Goal: Transaction & Acquisition: Book appointment/travel/reservation

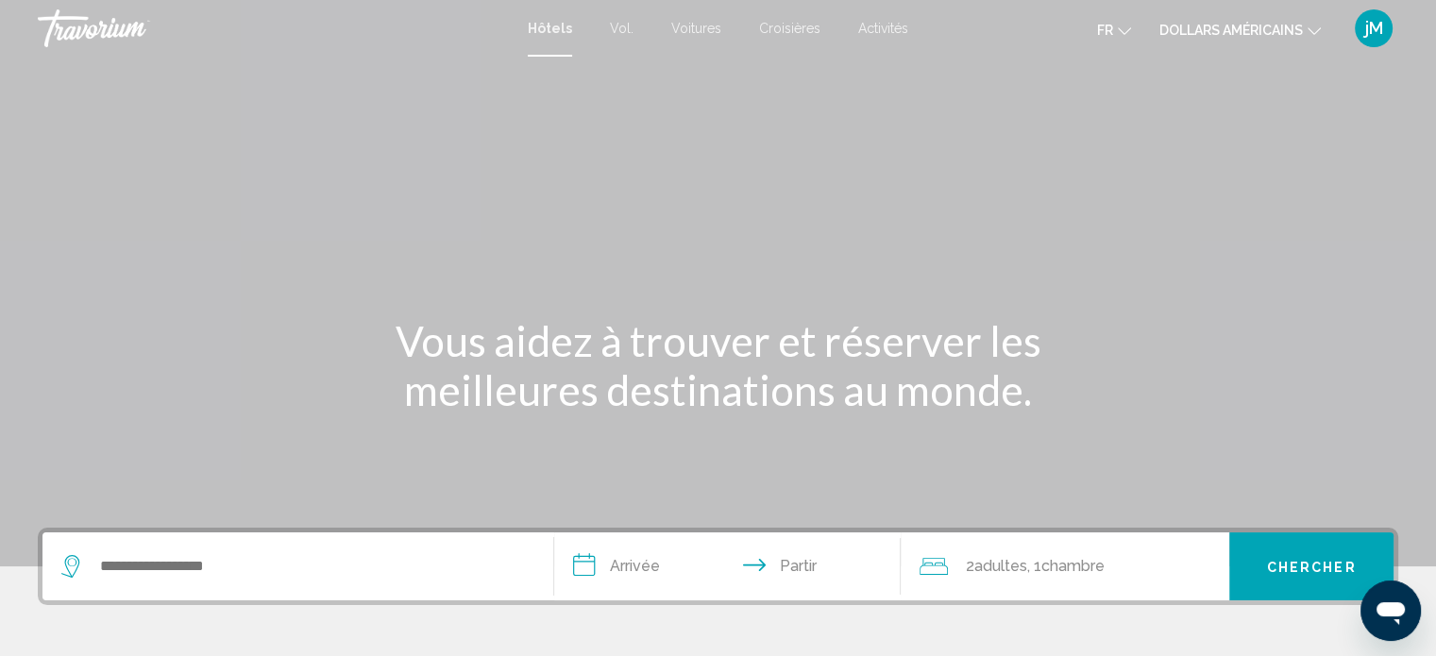
click at [905, 28] on font "Activités" at bounding box center [883, 28] width 50 height 15
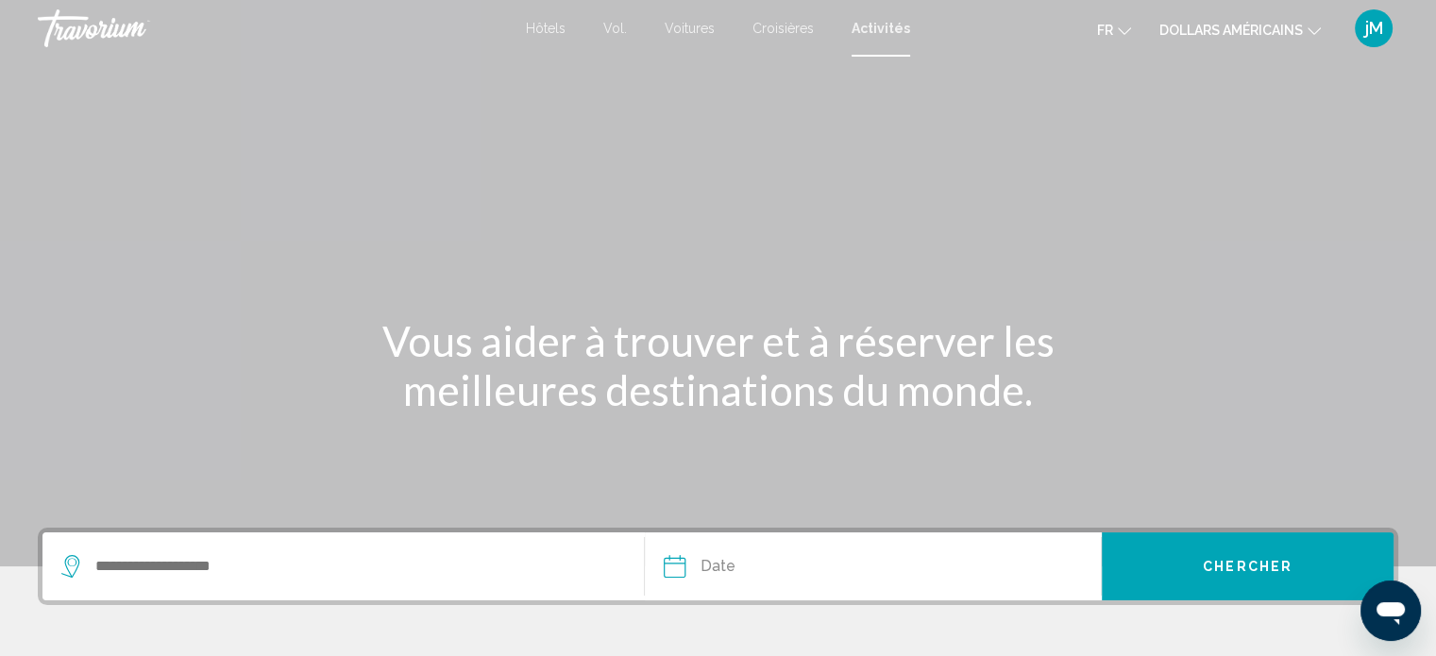
click at [345, 550] on div "Search widget" at bounding box center [343, 566] width 564 height 68
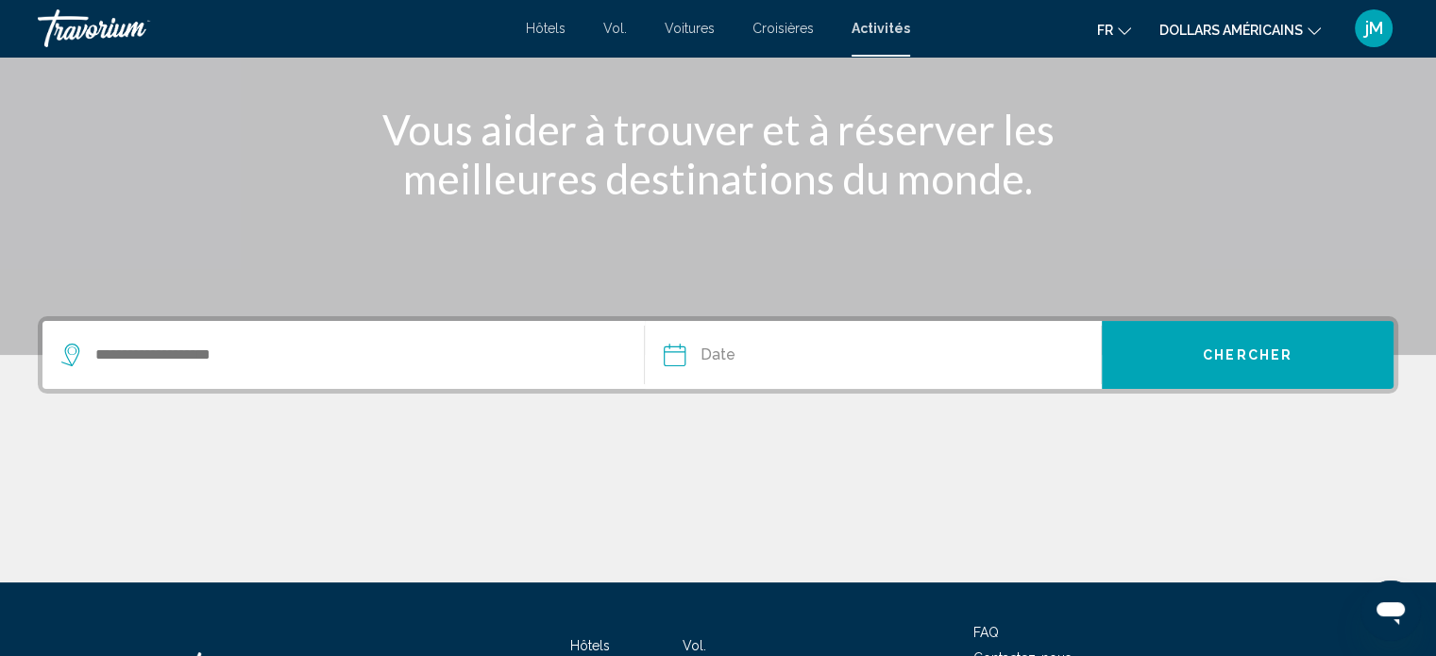
scroll to position [368, 0]
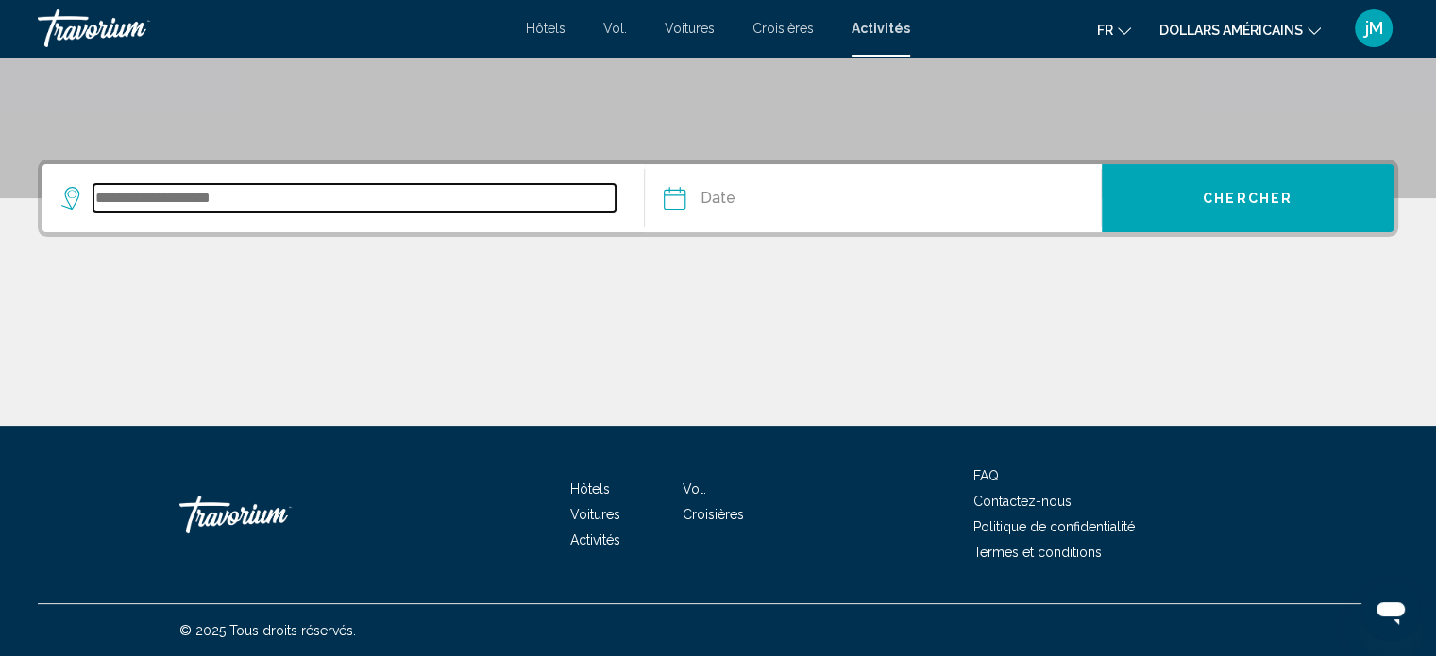
click at [276, 203] on input "Search widget" at bounding box center [354, 198] width 522 height 28
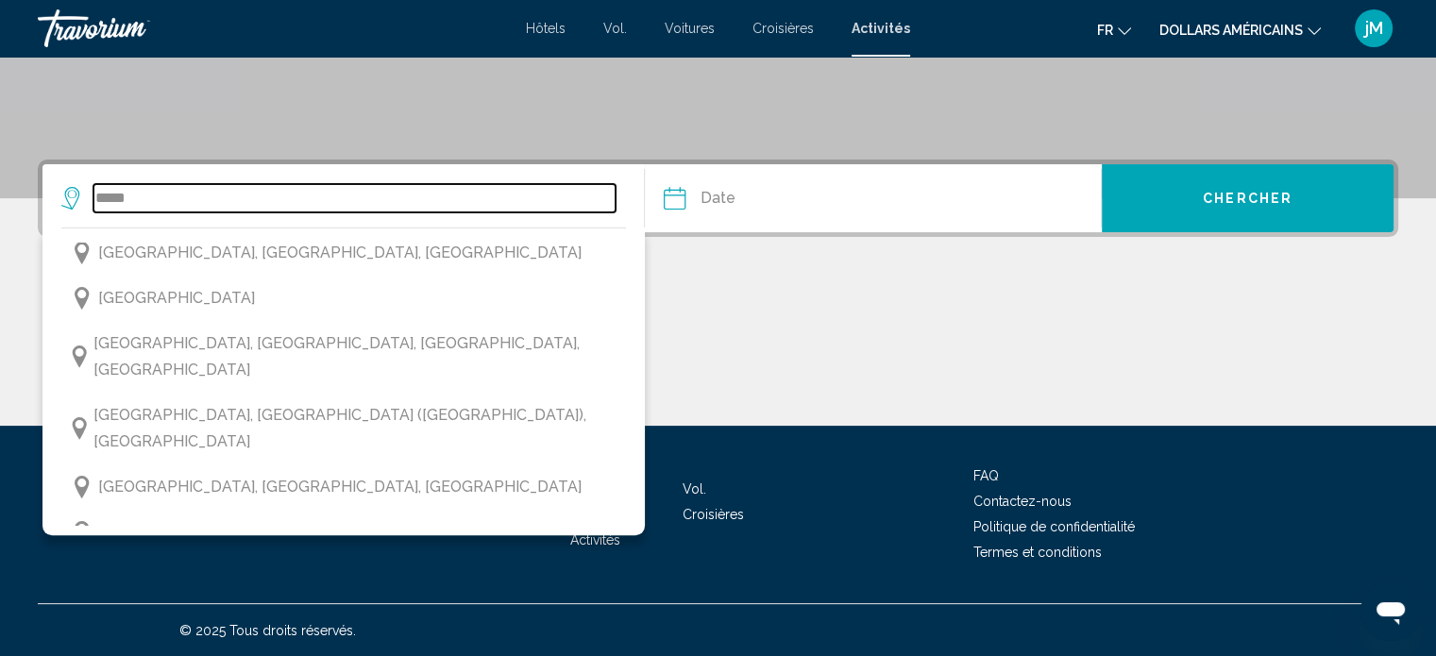
scroll to position [193, 0]
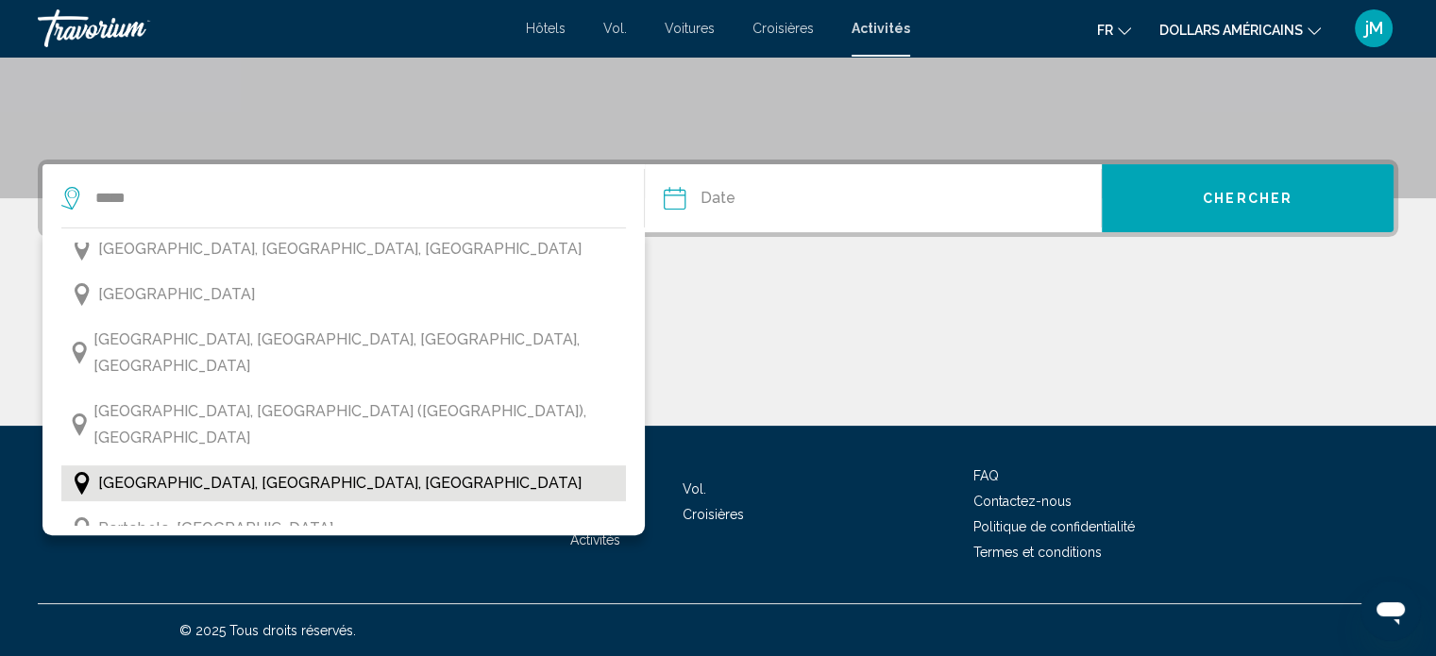
click at [334, 465] on button "[GEOGRAPHIC_DATA], [GEOGRAPHIC_DATA], [GEOGRAPHIC_DATA]" at bounding box center [343, 483] width 564 height 36
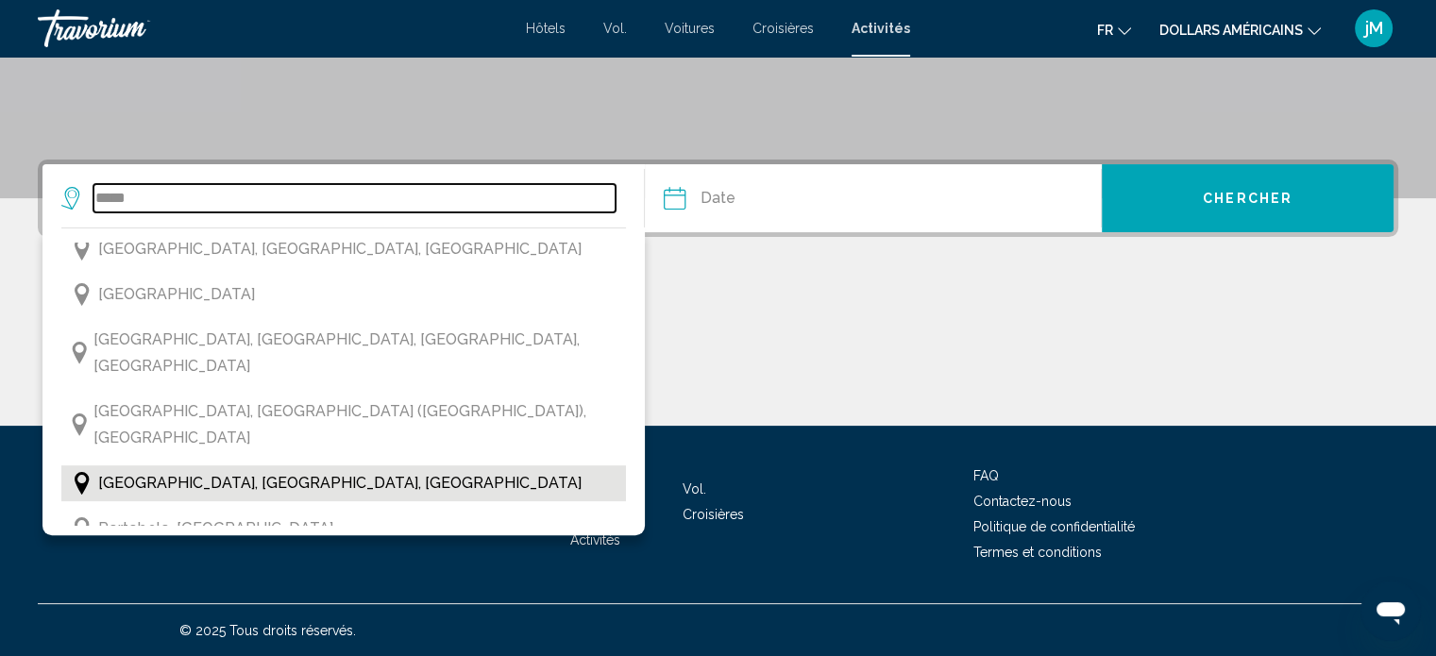
type input "**********"
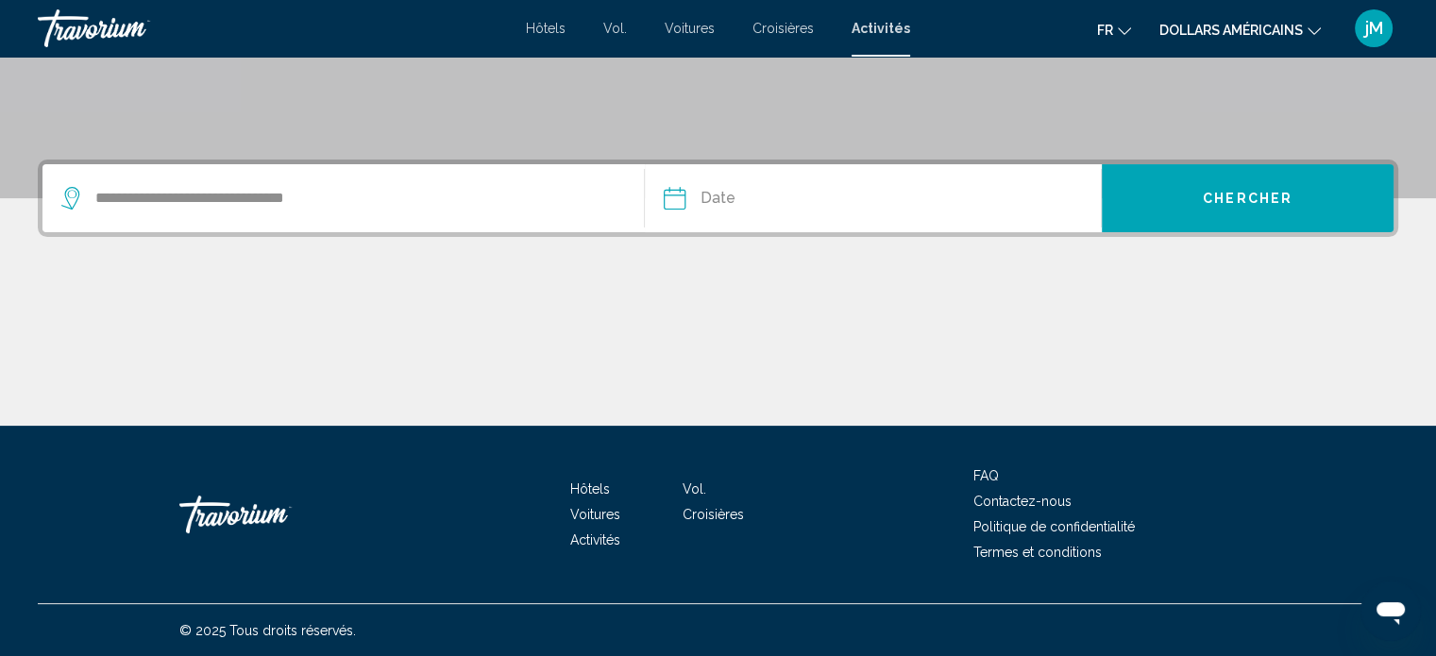
click at [756, 181] on input "Date" at bounding box center [772, 201] width 226 height 74
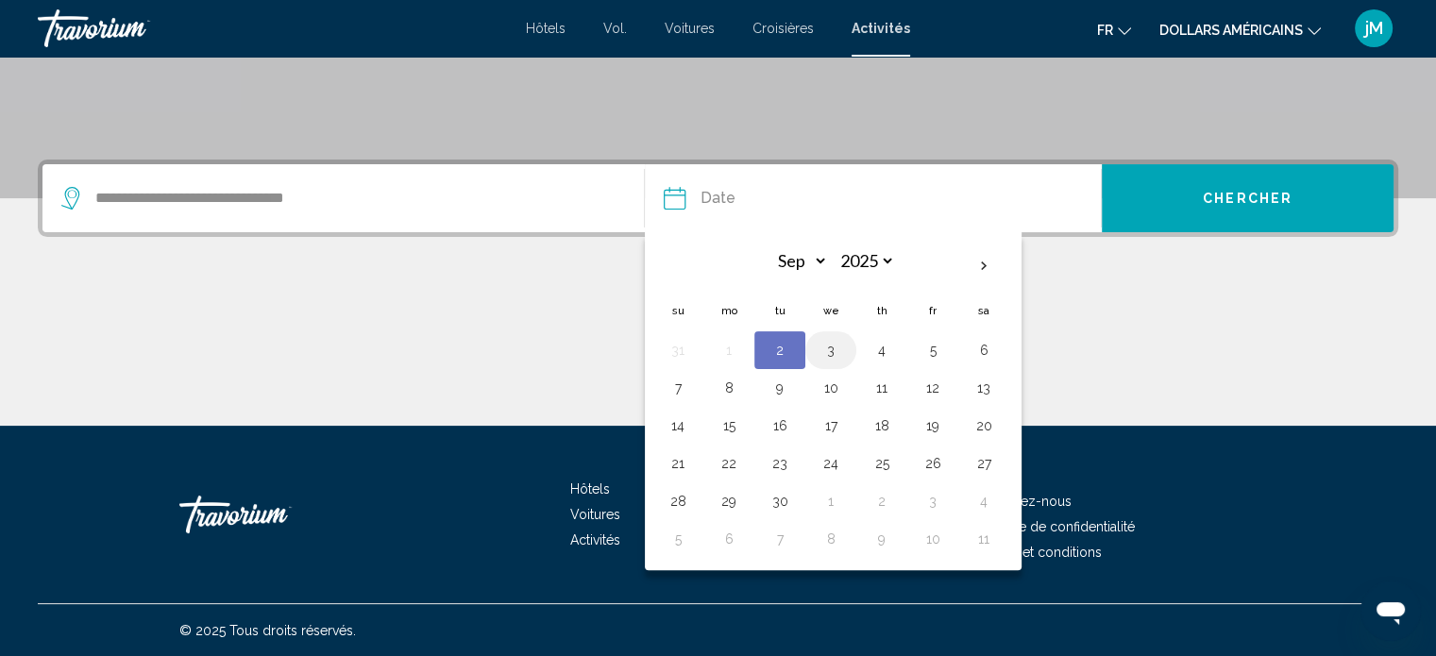
click at [841, 333] on td "3" at bounding box center [830, 350] width 51 height 38
click at [831, 360] on button "3" at bounding box center [831, 350] width 30 height 26
type input "**********"
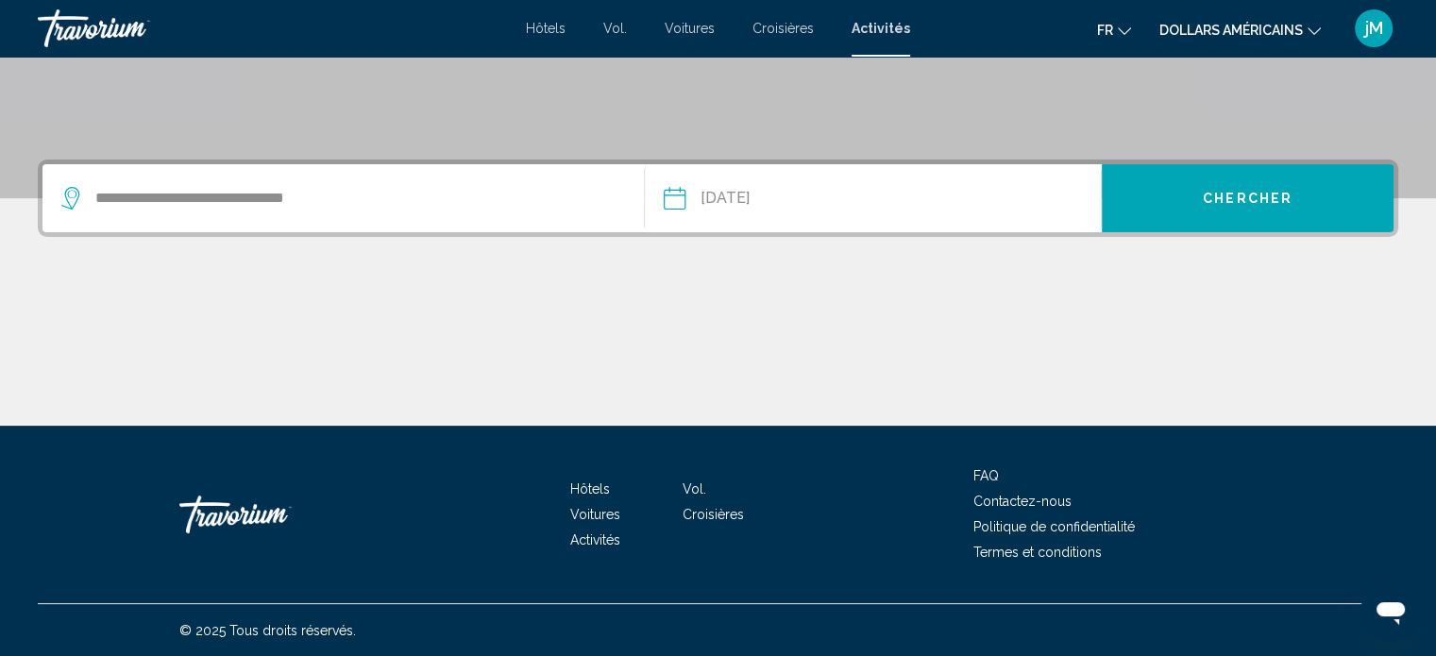
click at [1180, 182] on button "Chercher" at bounding box center [1248, 198] width 292 height 68
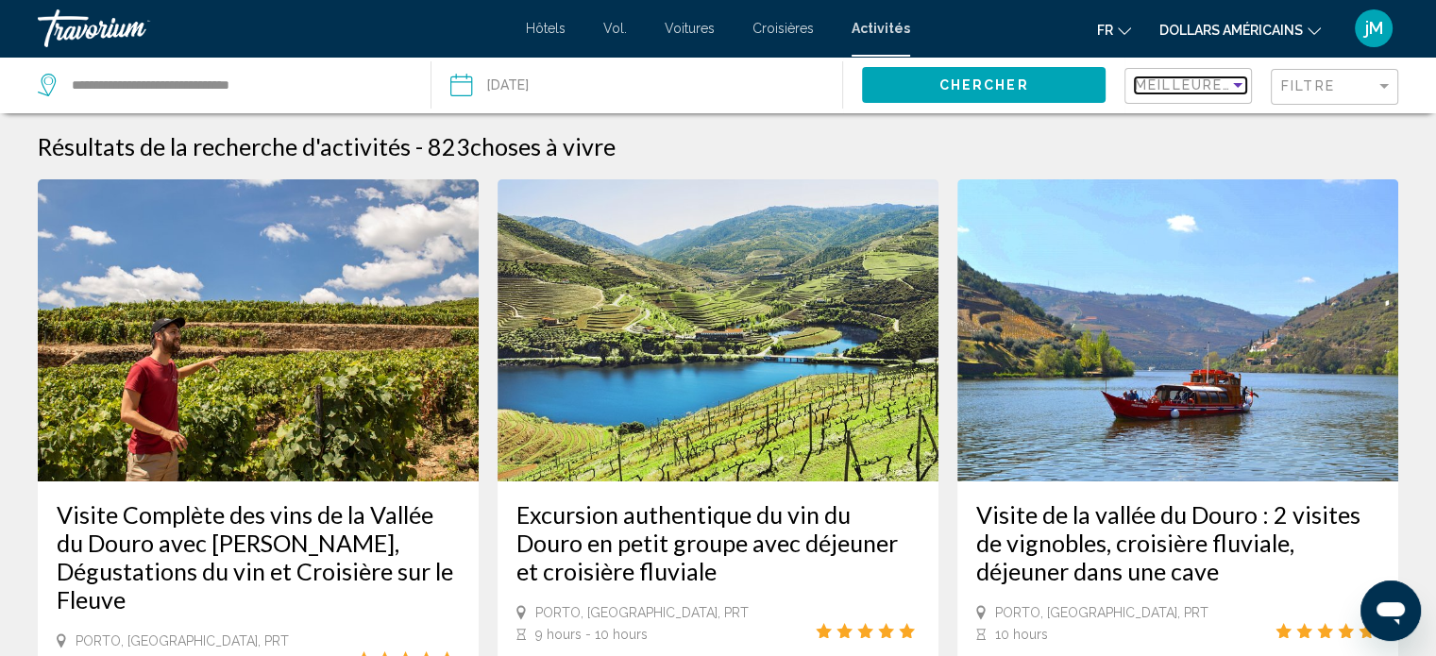
click at [1173, 86] on span "Meilleures ventes" at bounding box center [1219, 84] width 168 height 15
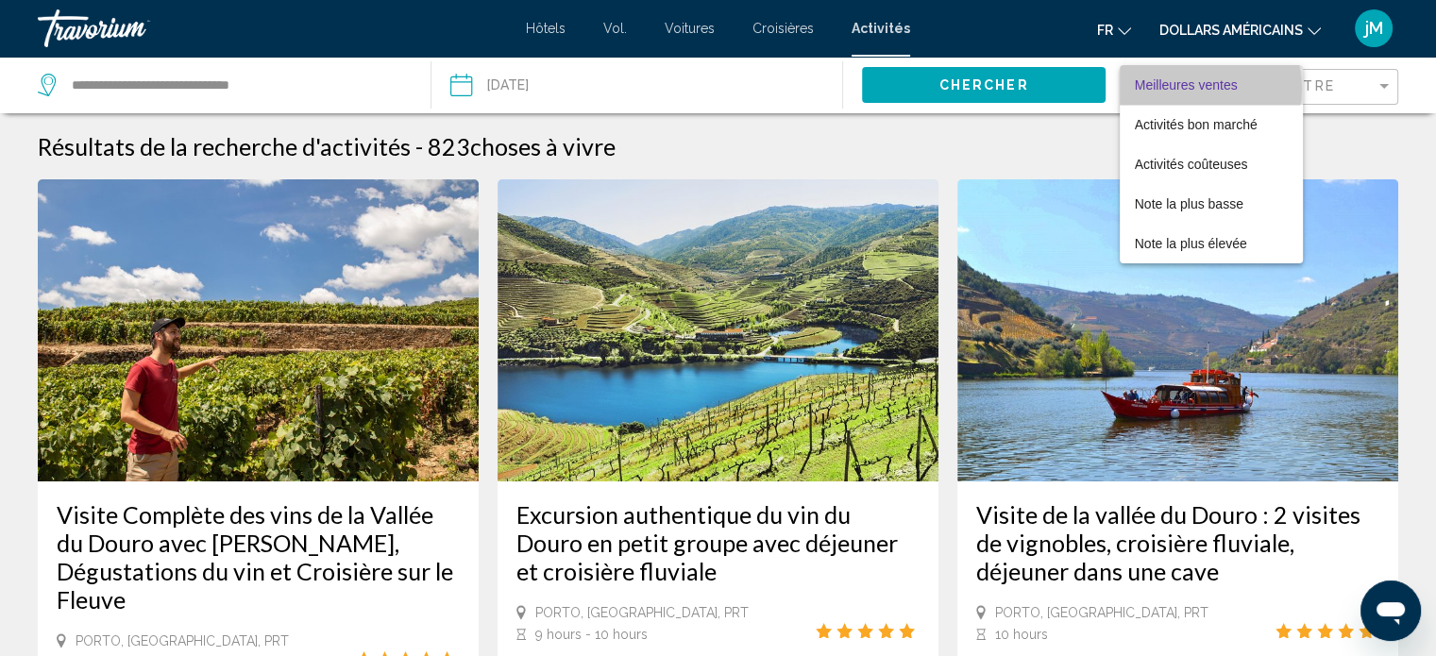
click at [1195, 89] on span "Meilleures ventes" at bounding box center [1186, 84] width 103 height 15
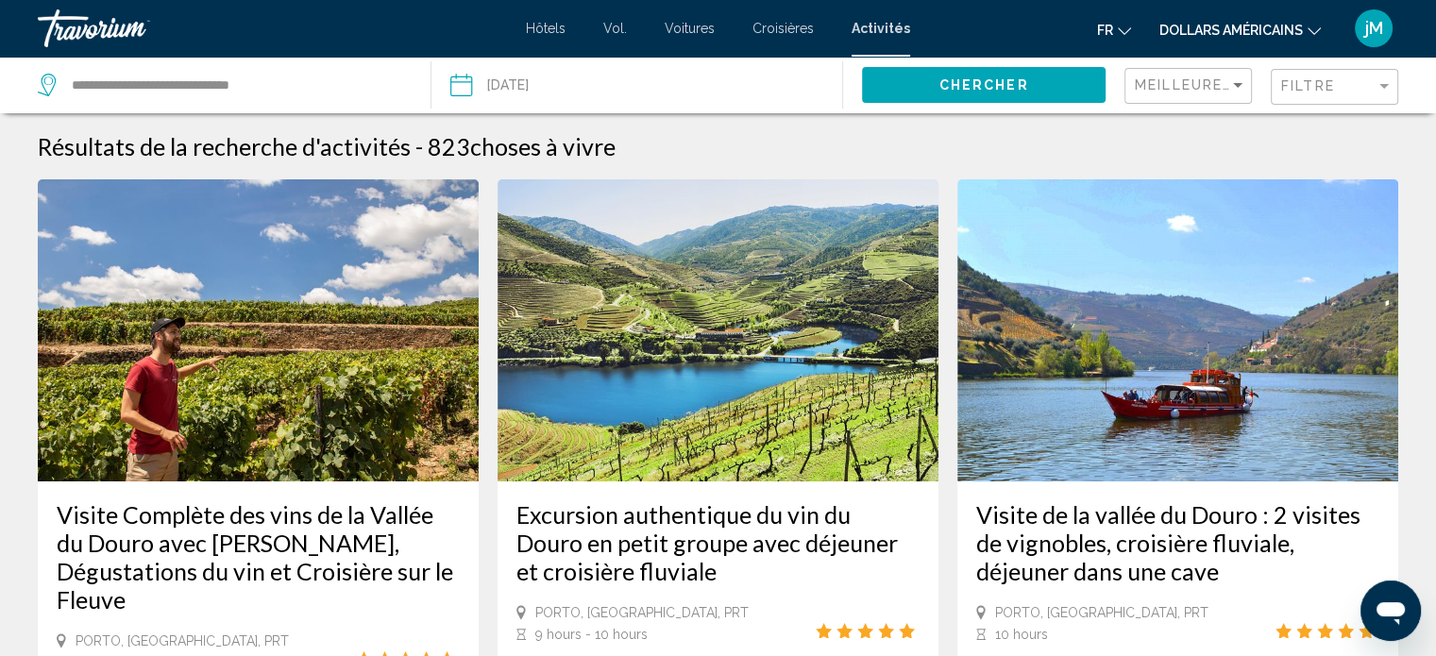
click at [1178, 158] on div "Résultats de la recherche d'activités - 823 choses à vivre" at bounding box center [718, 146] width 1360 height 28
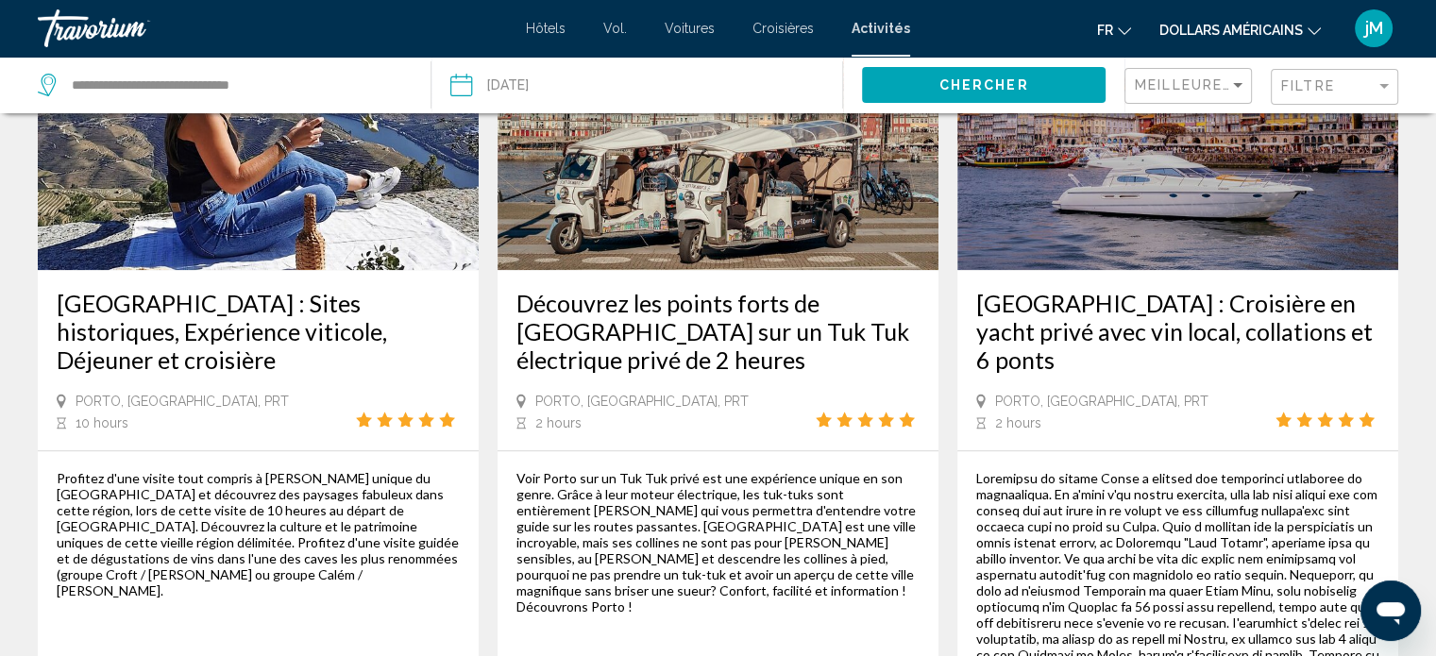
scroll to position [2028, 0]
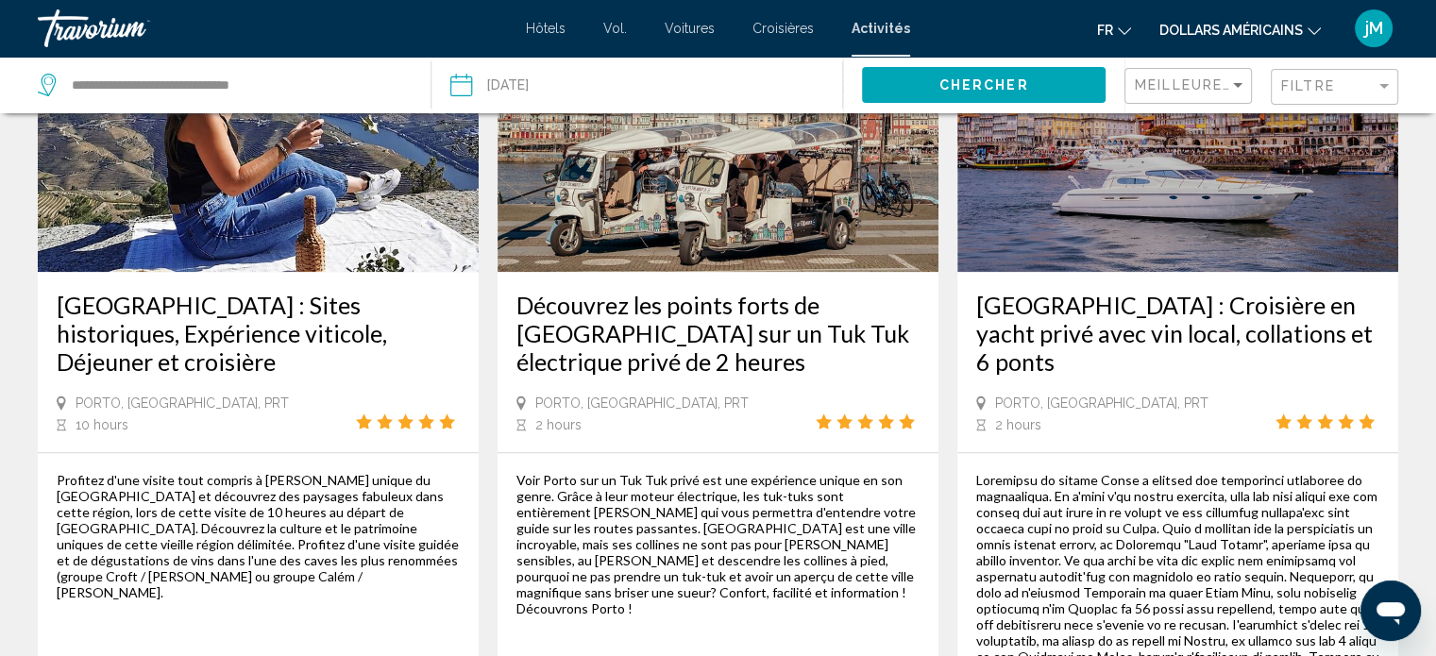
click at [356, 193] on img "Contenu principal" at bounding box center [258, 121] width 441 height 302
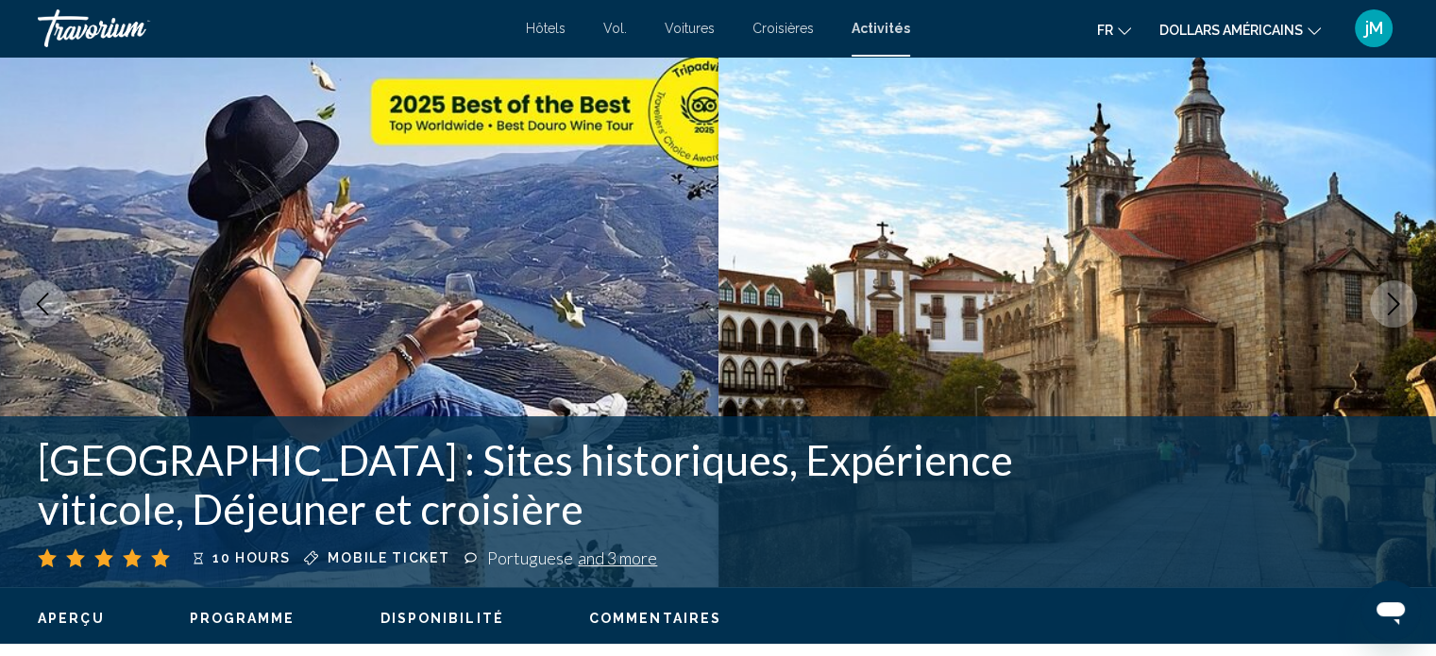
scroll to position [30, 0]
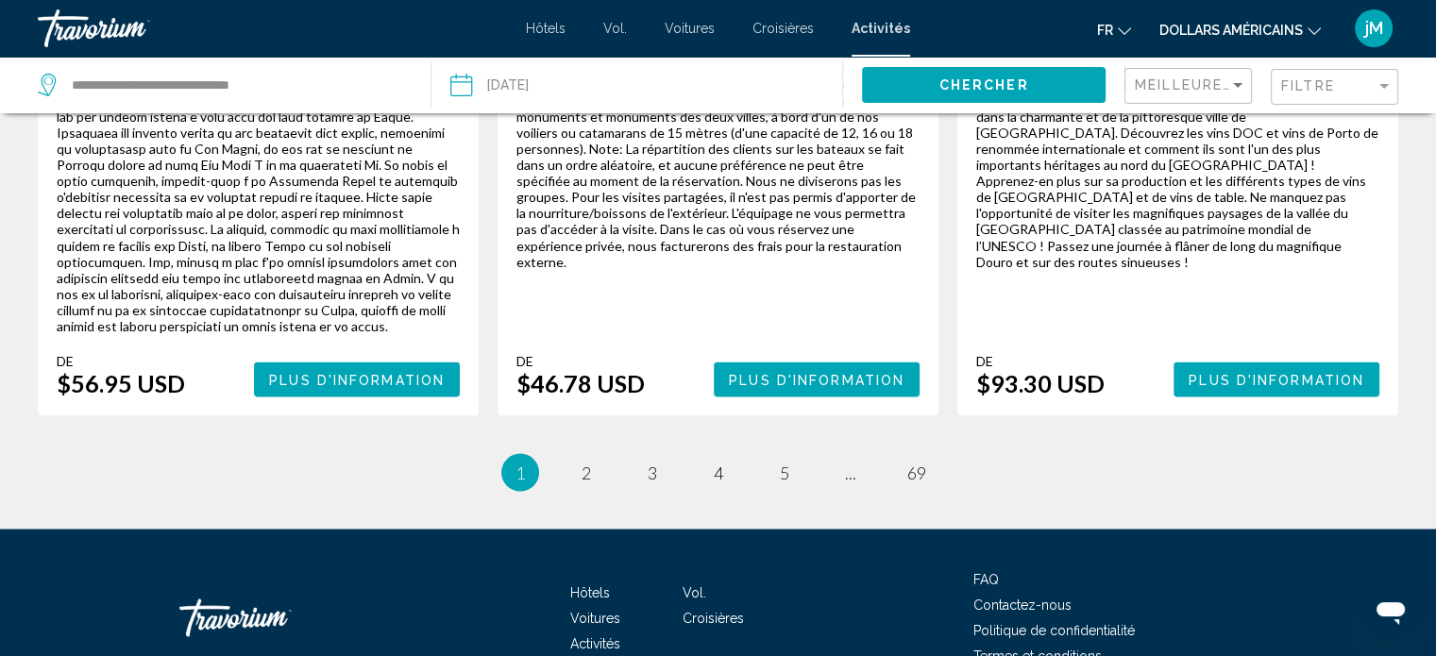
scroll to position [3352, 0]
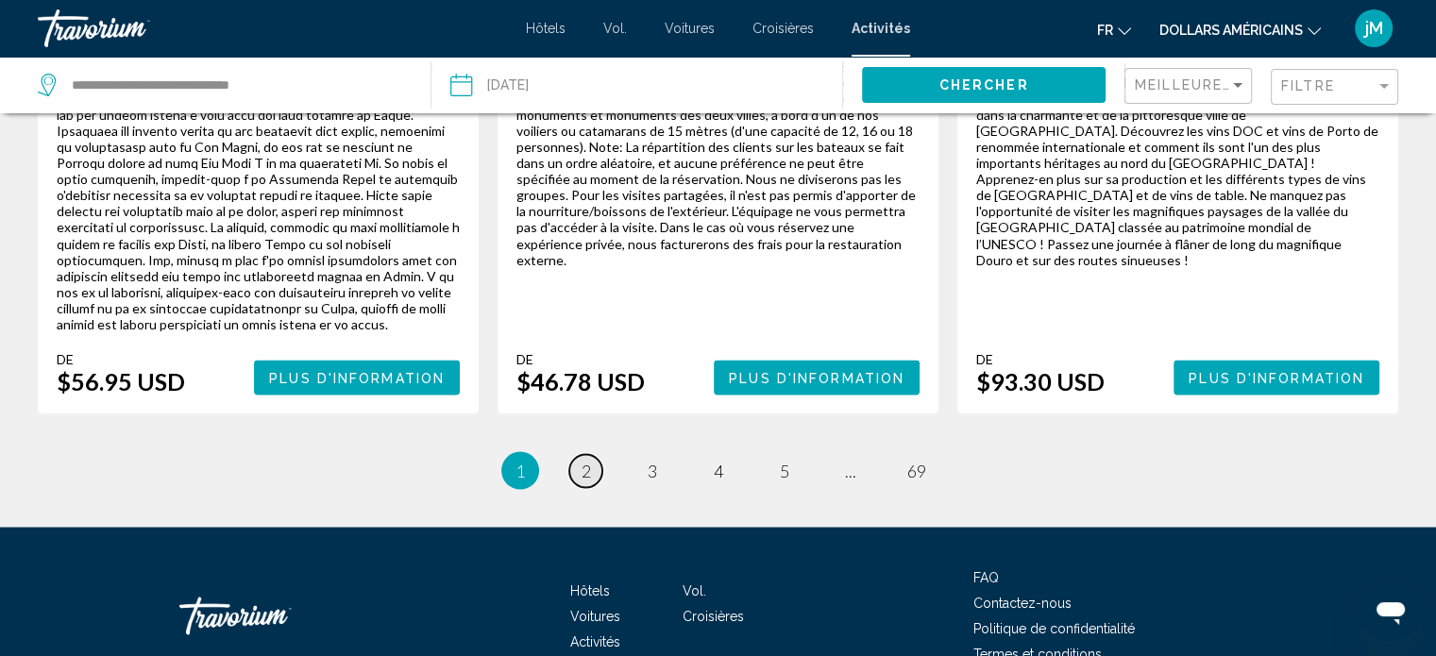
click at [597, 454] on link "page 2" at bounding box center [585, 470] width 33 height 33
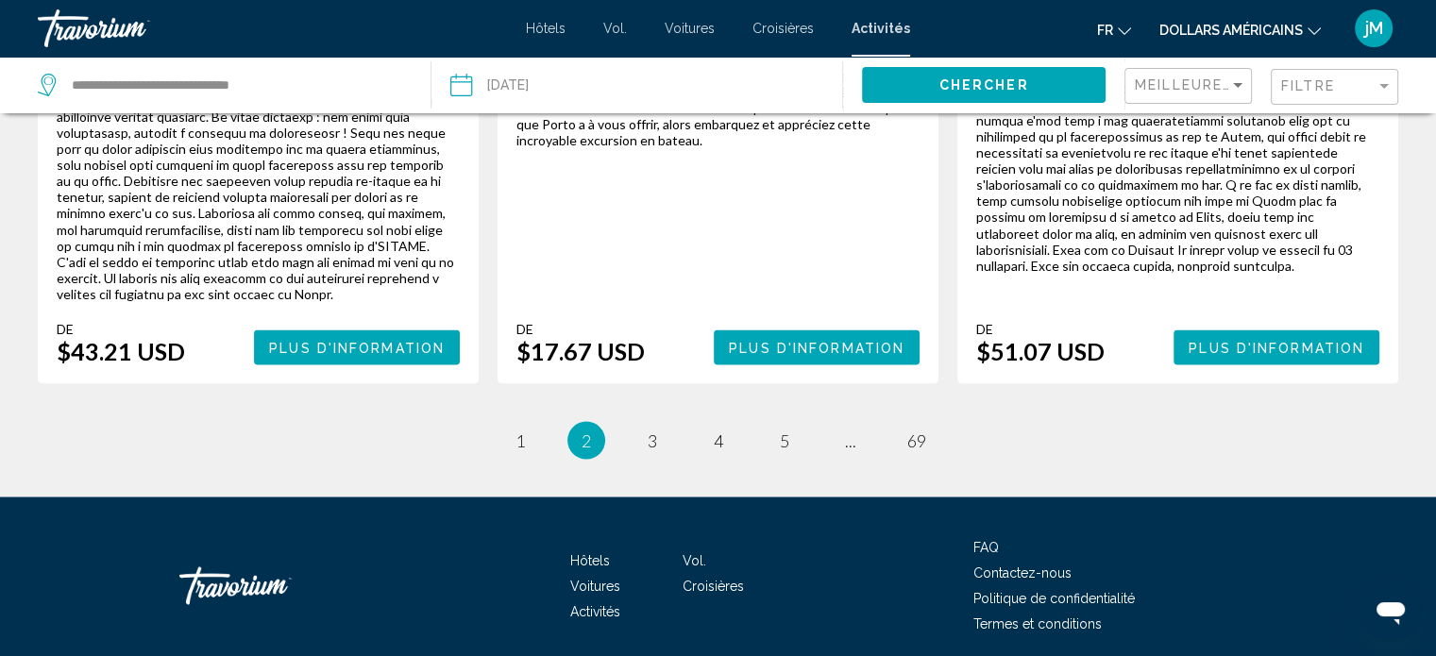
scroll to position [3368, 0]
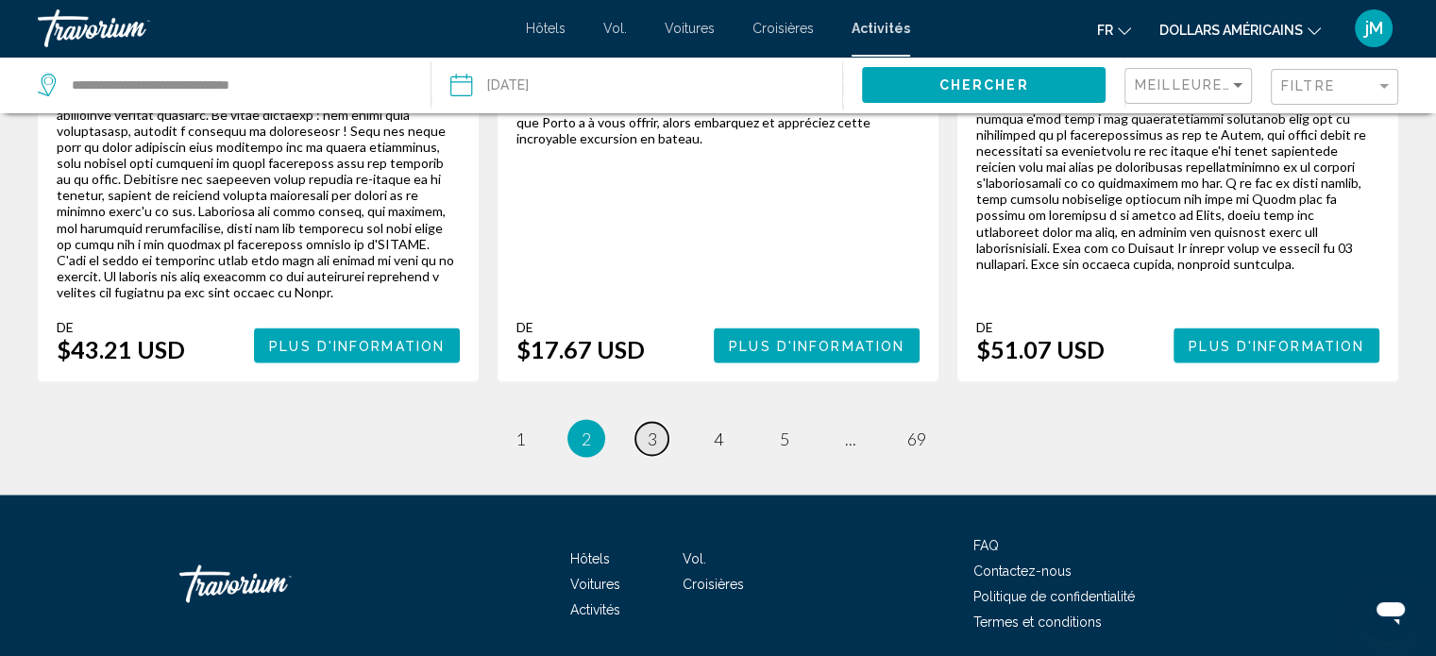
click at [643, 422] on link "page 3" at bounding box center [651, 438] width 33 height 33
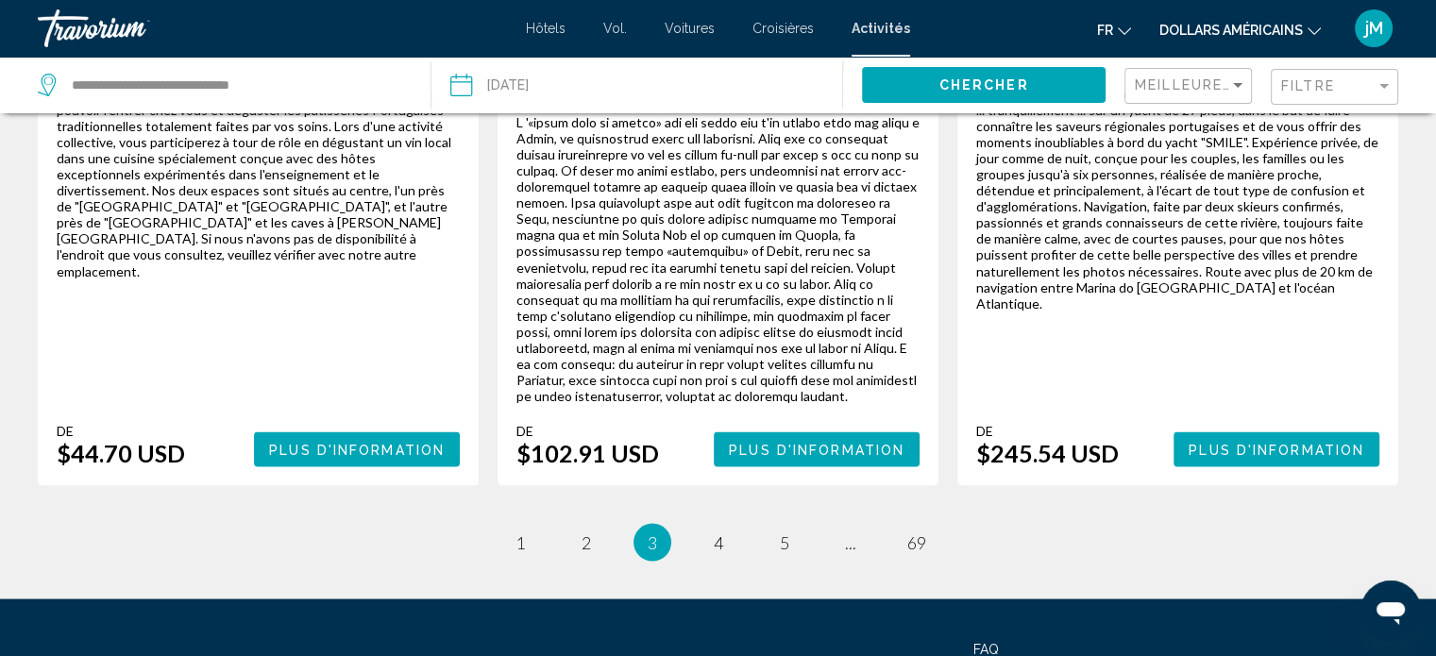
scroll to position [3329, 0]
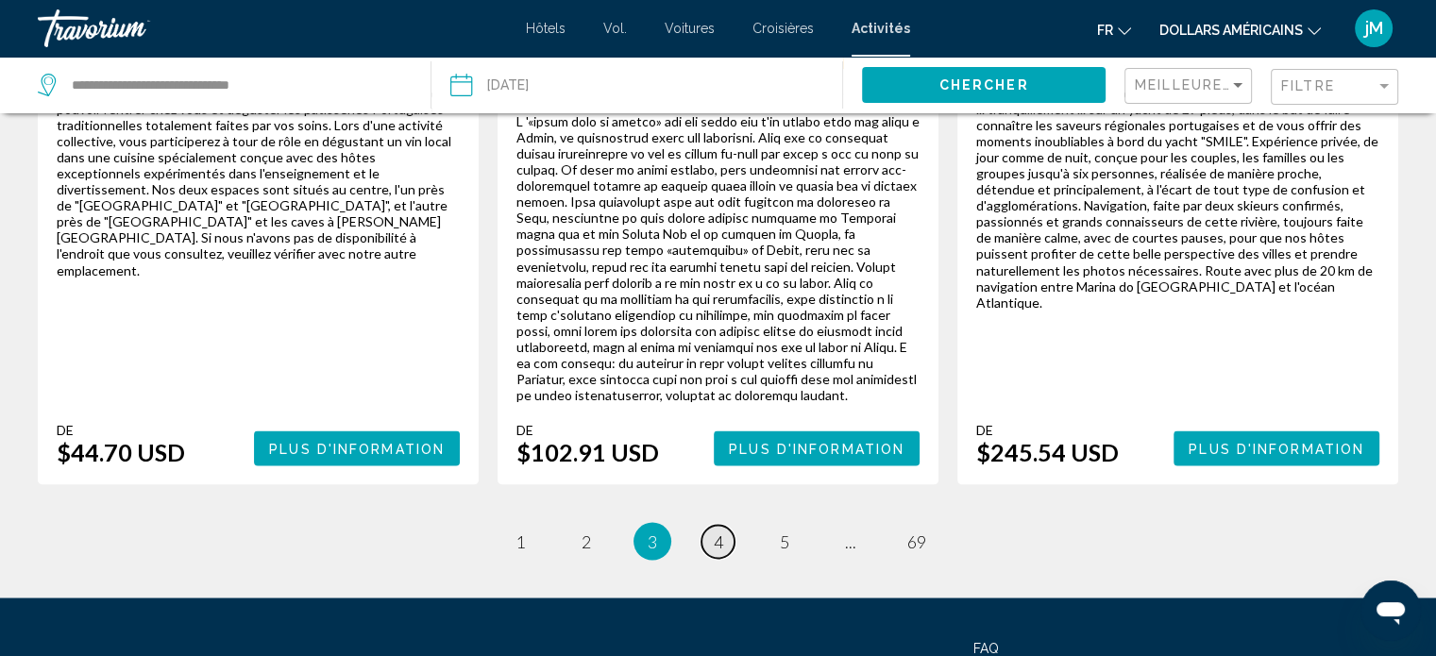
click at [717, 530] on span "4" at bounding box center [718, 540] width 9 height 21
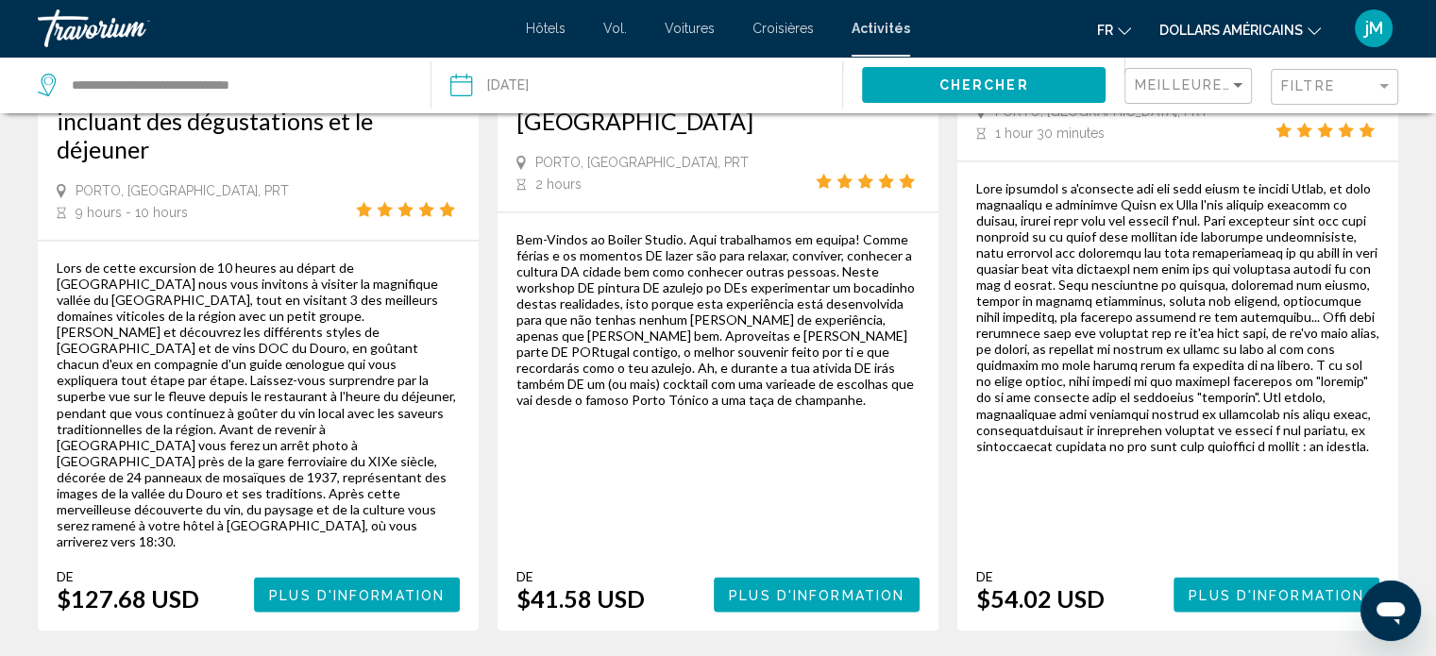
scroll to position [3267, 0]
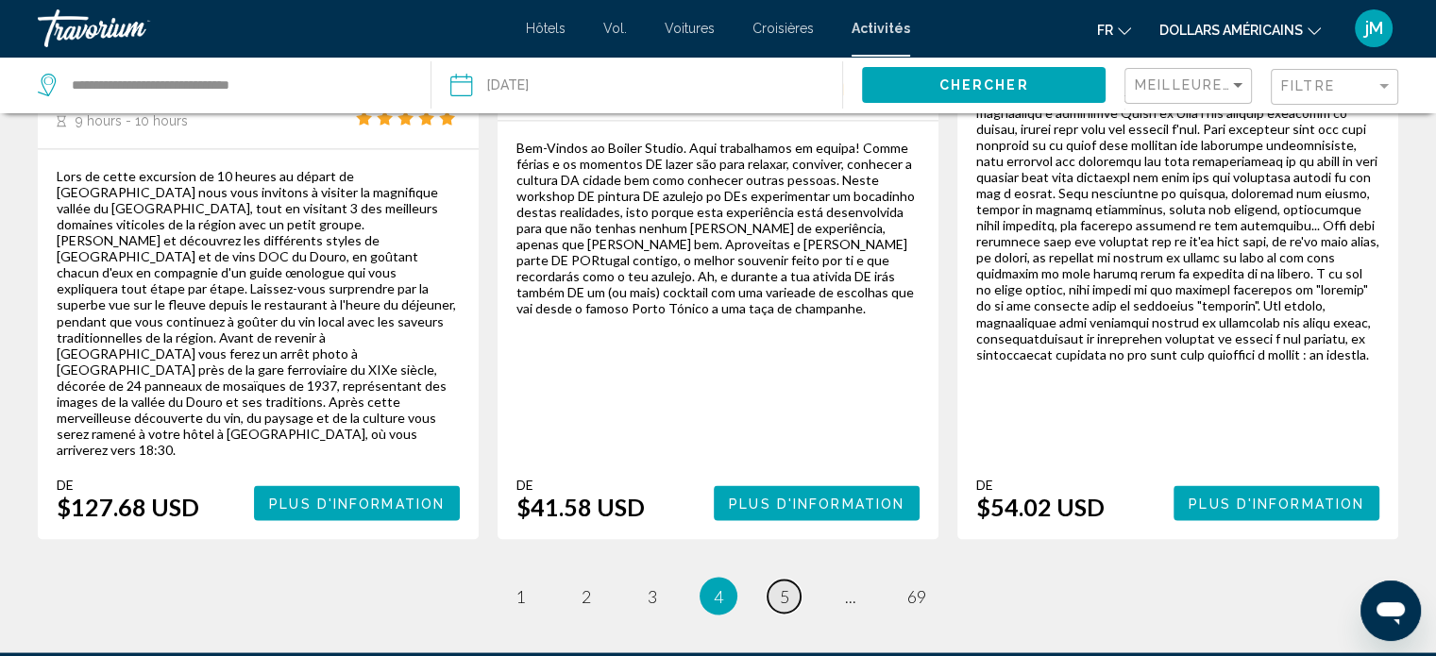
click at [789, 580] on link "page 5" at bounding box center [783, 596] width 33 height 33
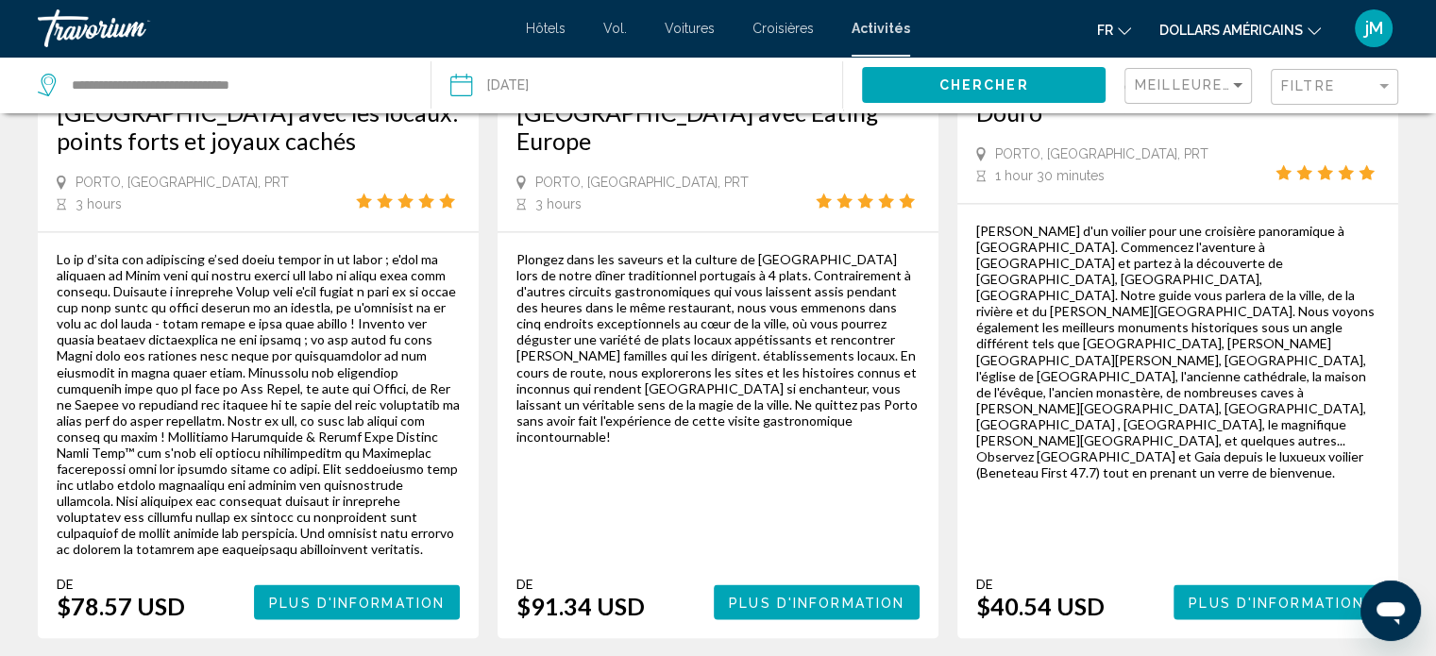
scroll to position [3258, 0]
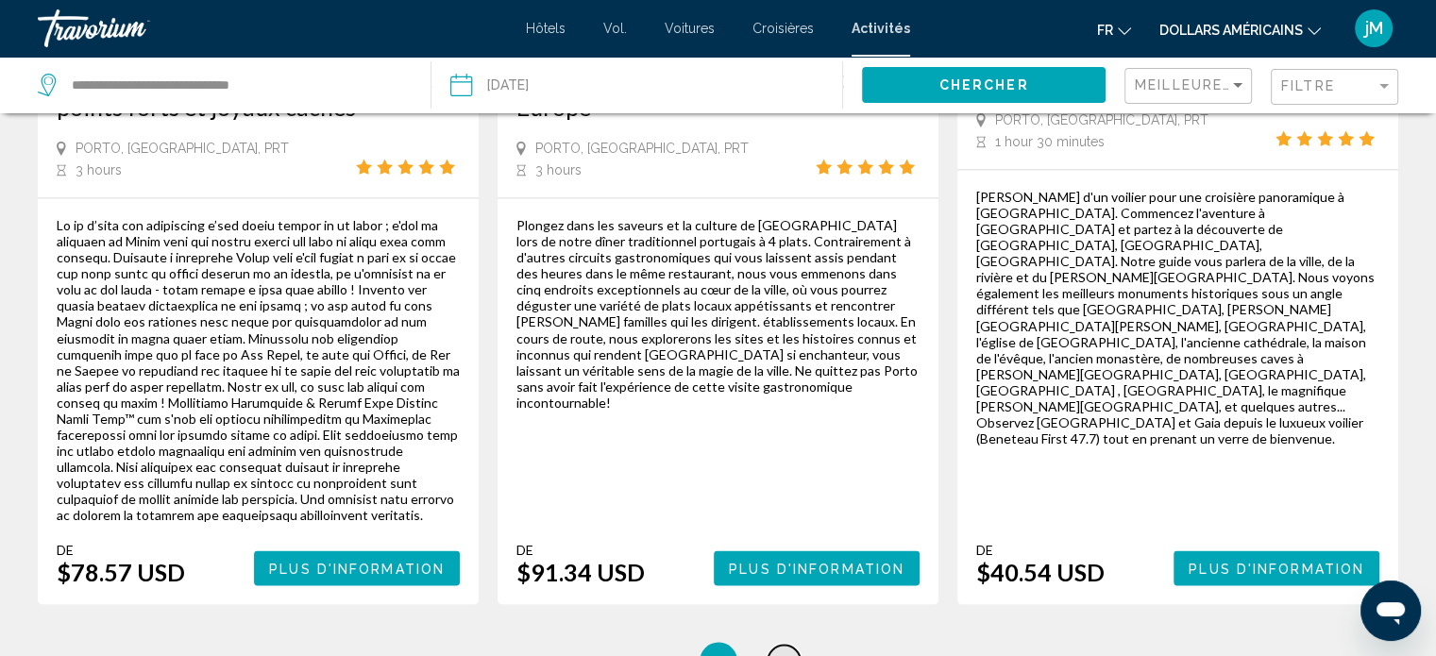
click at [785, 650] on span "6" at bounding box center [784, 660] width 9 height 21
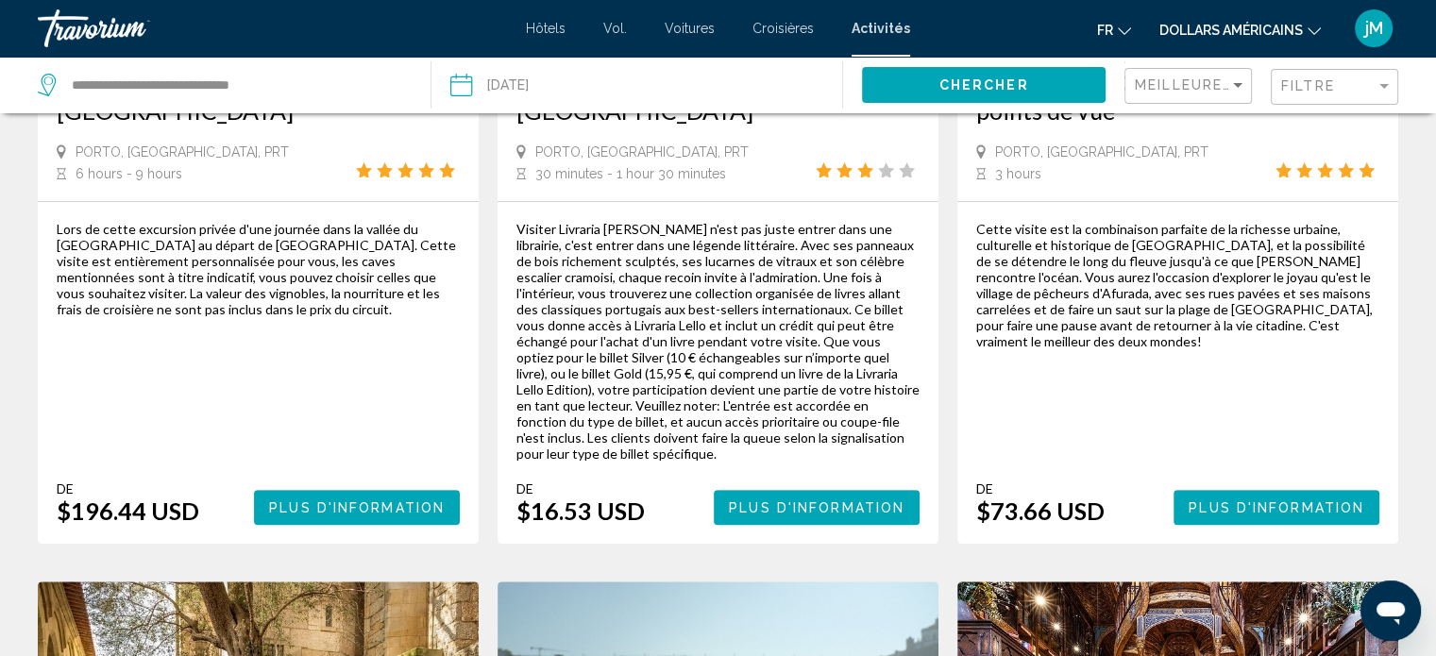
scroll to position [460, 0]
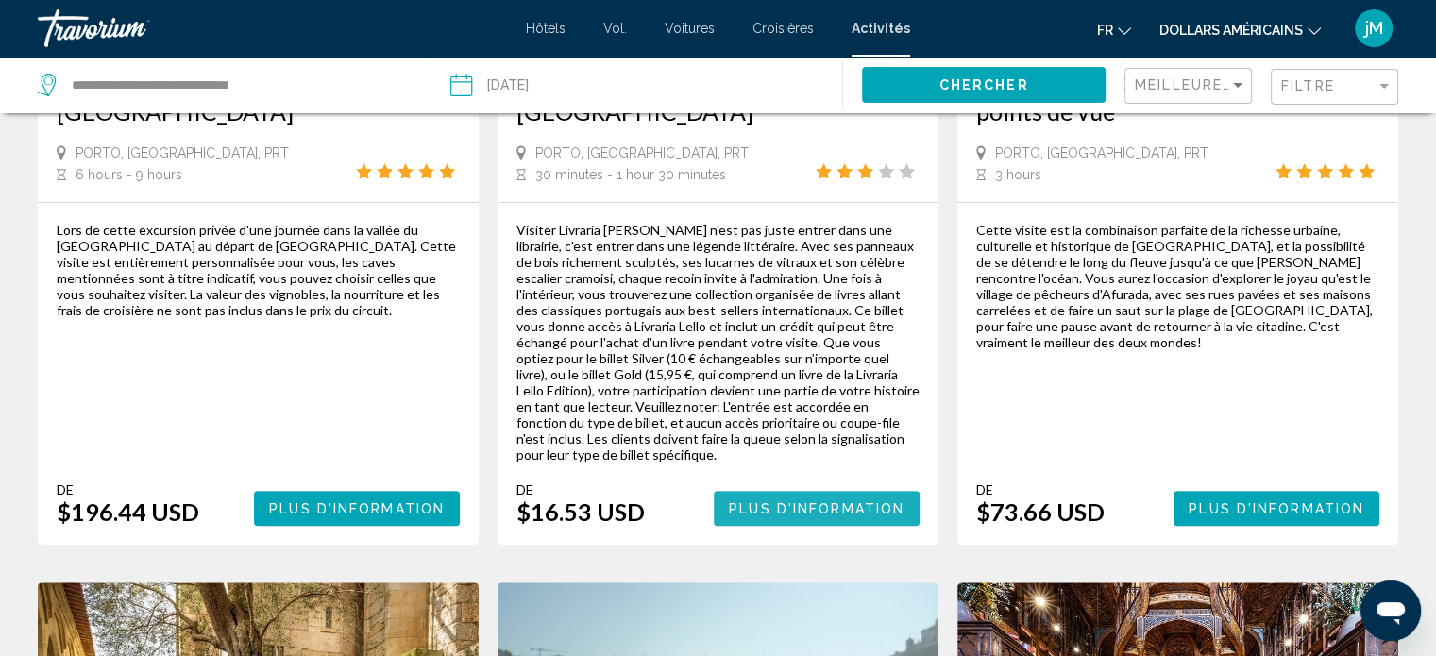
click at [869, 501] on span "Plus d'information" at bounding box center [817, 508] width 176 height 15
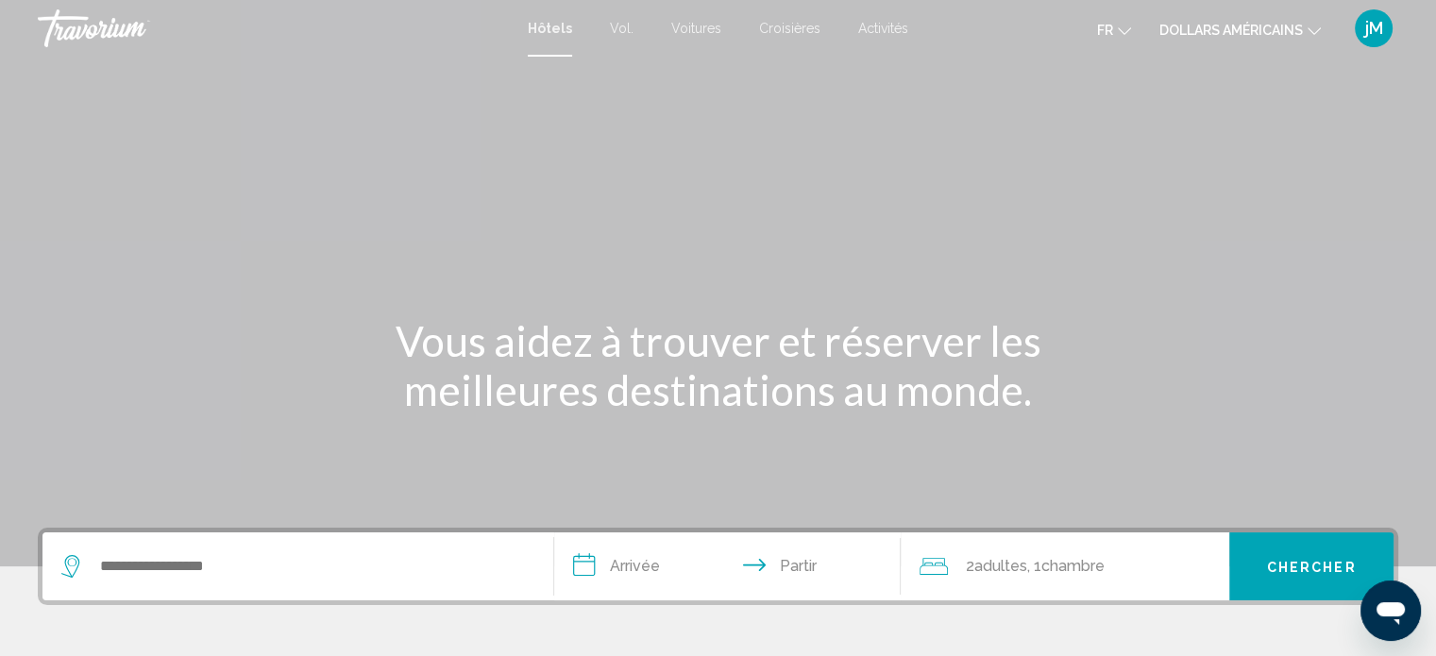
click at [891, 33] on font "Activités" at bounding box center [883, 28] width 50 height 15
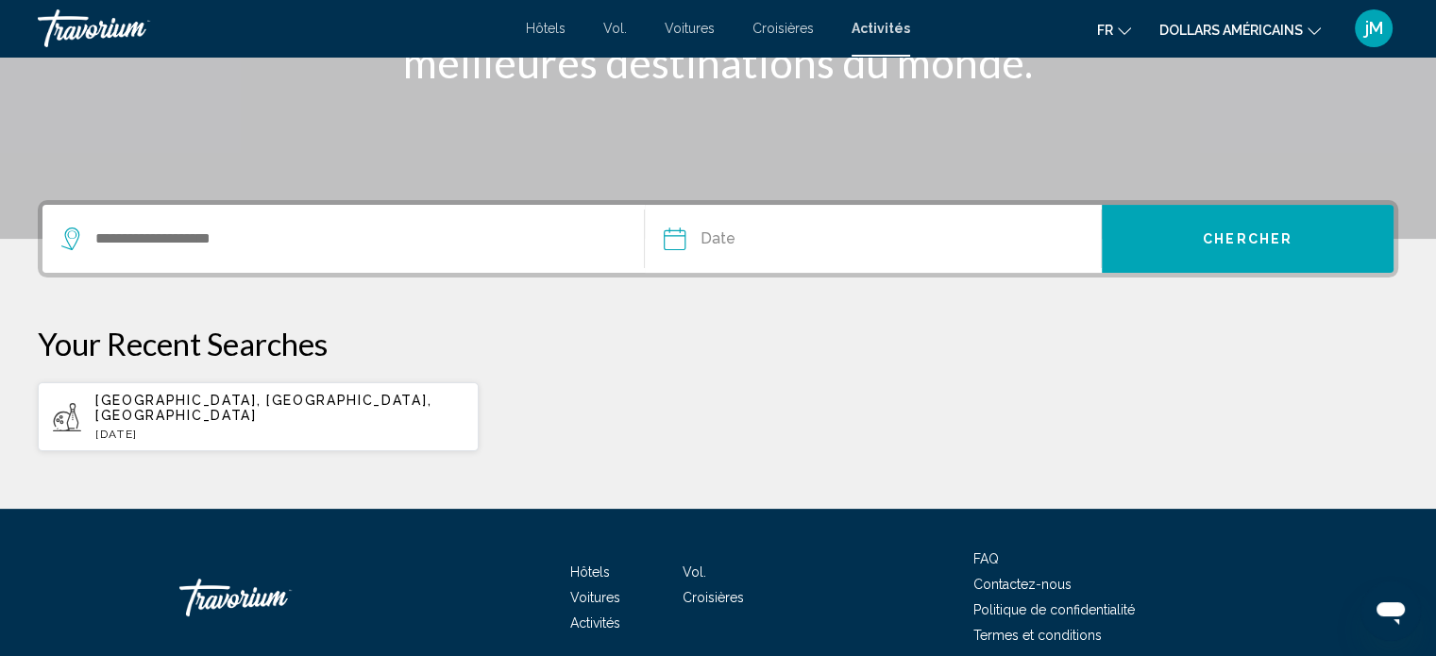
scroll to position [332, 0]
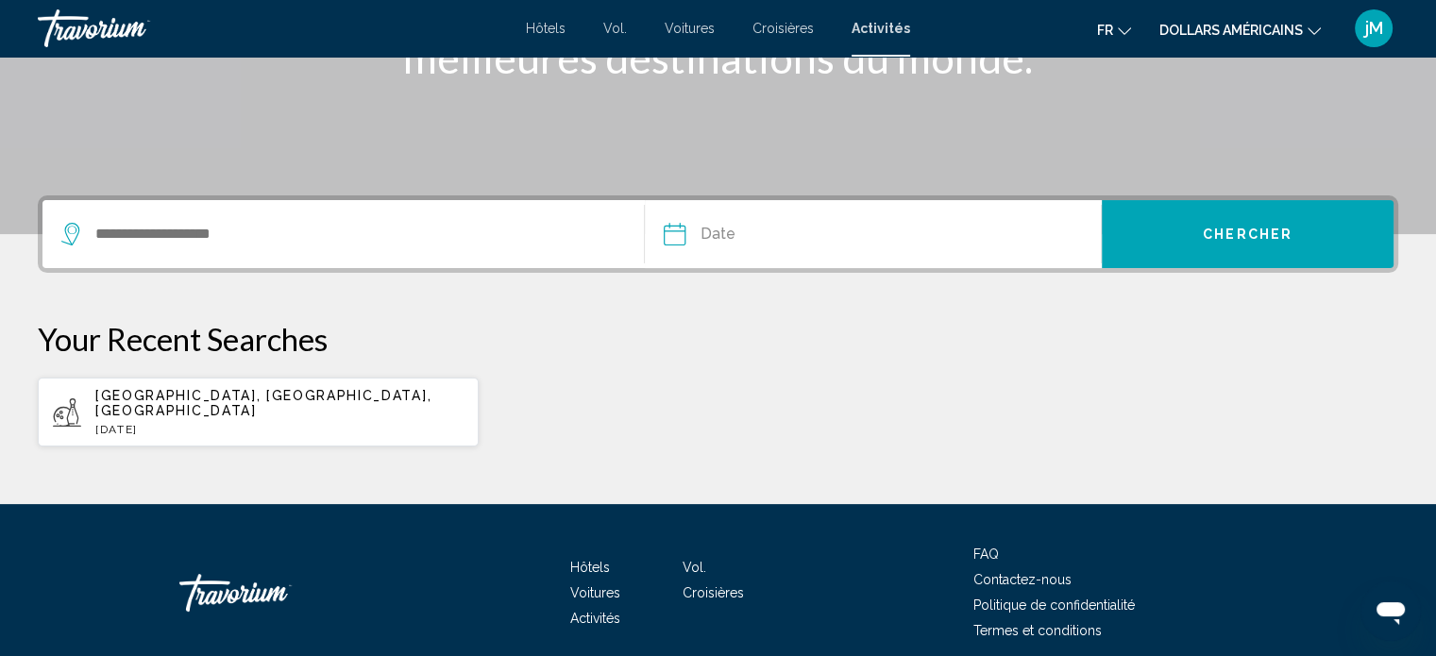
click at [389, 396] on p "[GEOGRAPHIC_DATA], [GEOGRAPHIC_DATA], [GEOGRAPHIC_DATA]" at bounding box center [279, 403] width 368 height 30
type input "**********"
